Goal: Check status: Check status

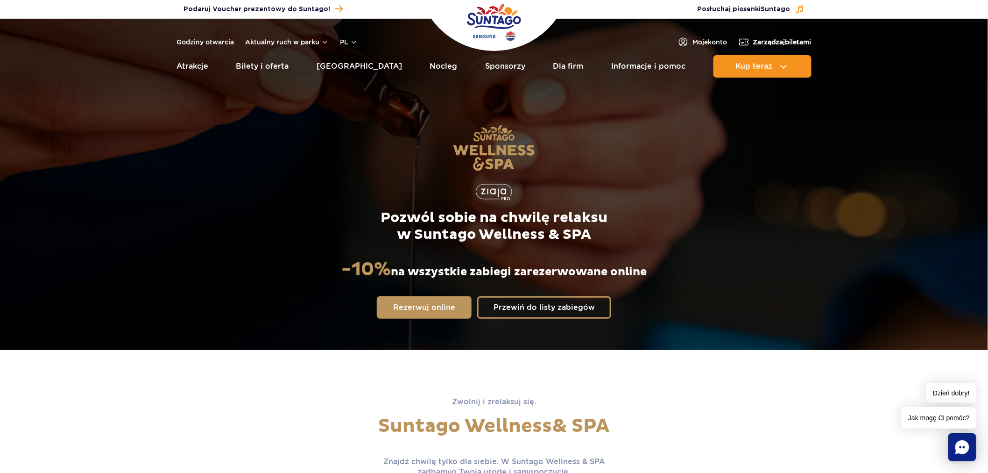
click at [792, 47] on link "Zarządzaj biletami" at bounding box center [774, 41] width 73 height 11
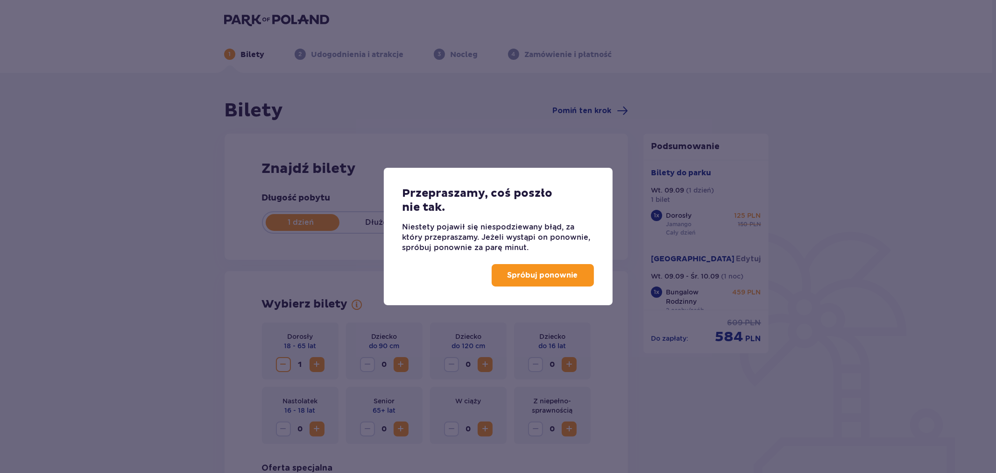
click at [386, 83] on div "Przepraszamy, coś poszło nie tak. Niestety pojawił się niespodziewany błąd, za …" at bounding box center [498, 236] width 996 height 473
click at [533, 279] on p "Spróbuj ponownie" at bounding box center [543, 275] width 71 height 10
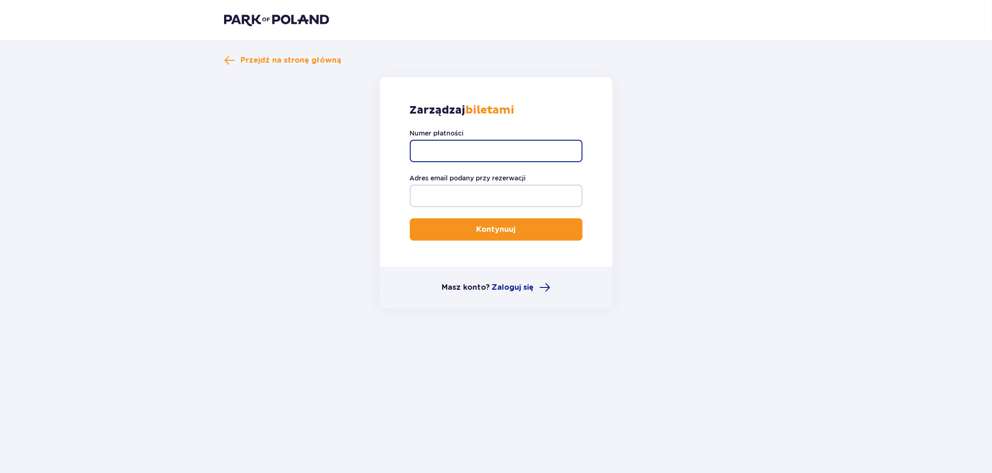
click at [454, 156] on input "Numer płatności" at bounding box center [496, 151] width 173 height 22
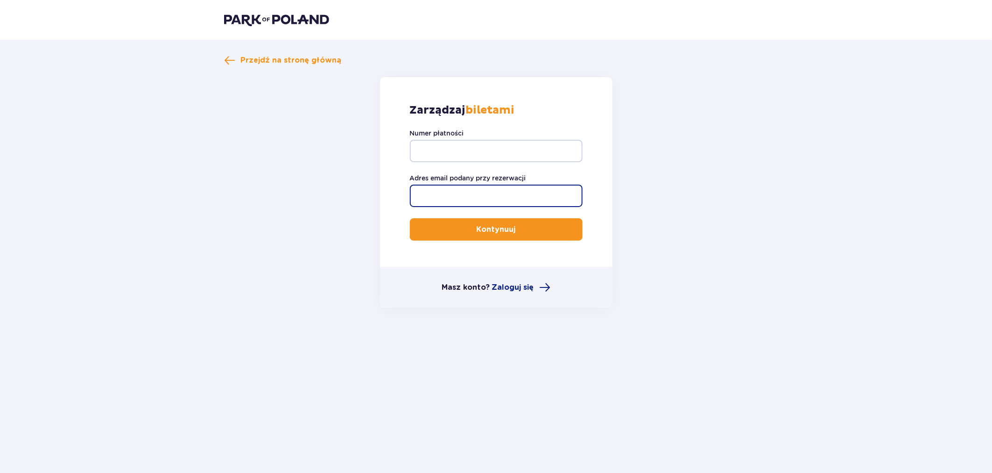
click at [447, 192] on input "Adres email podany przy rezerwacji" at bounding box center [496, 195] width 173 height 22
paste input "[EMAIL_ADDRESS][DOMAIN_NAME]"
type input "[EMAIL_ADDRESS][DOMAIN_NAME]"
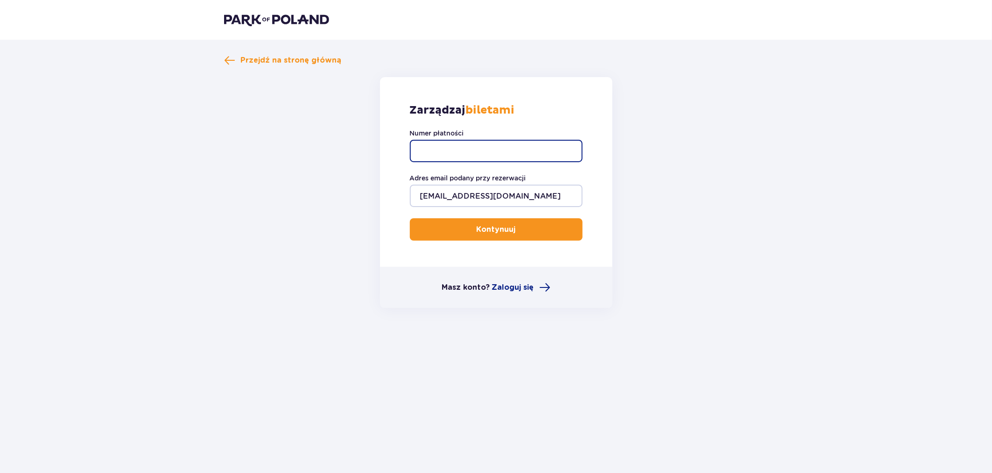
click at [510, 146] on input "Numer płatności" at bounding box center [496, 151] width 173 height 22
paste input "TR-VRC-EMNMWWX"
type input "TR-VRC-EMNMWWX"
click at [435, 222] on button "Kontynuuj" at bounding box center [496, 229] width 173 height 22
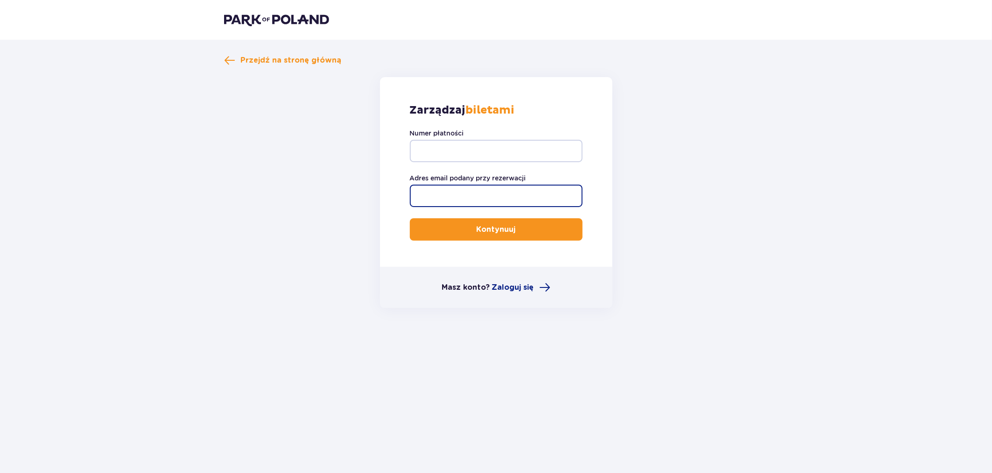
click at [431, 190] on input "Adres email podany przy rezerwacji" at bounding box center [496, 195] width 173 height 22
paste input "TR-VRC-EMNMWWX"
type input "TR-VRC-EMNMWWX"
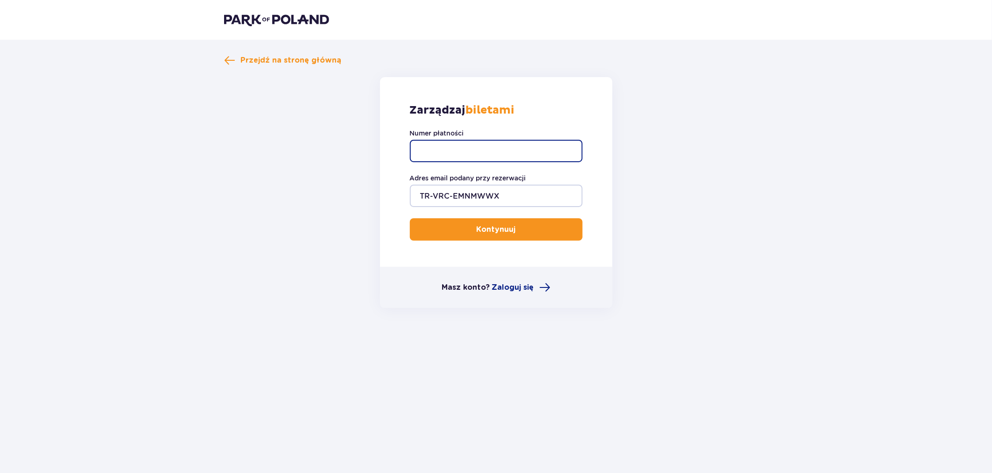
click at [452, 155] on input "Numer płatności" at bounding box center [496, 151] width 173 height 22
paste input "TR-VRC-EMNMWWX"
type input "TR-VRC-EMNMWWX"
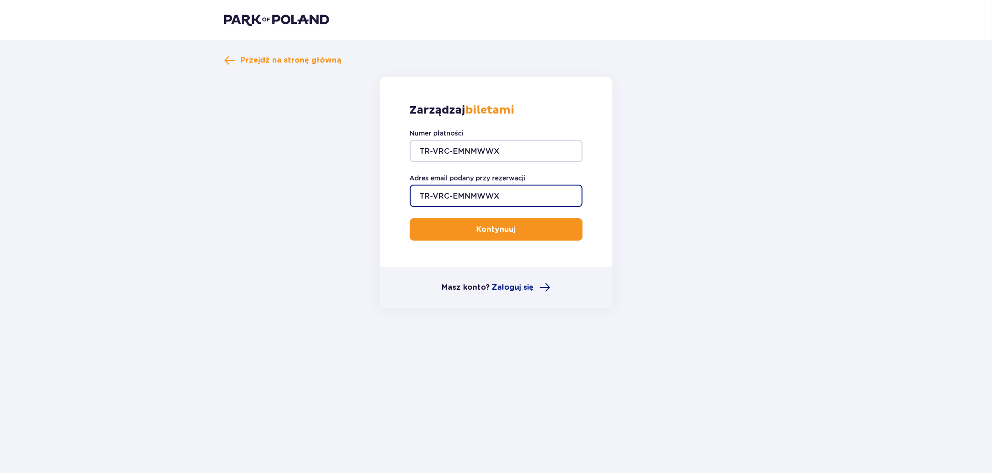
click at [443, 194] on input "TR-VRC-EMNMWWX" at bounding box center [496, 195] width 173 height 22
